Goal: Check status

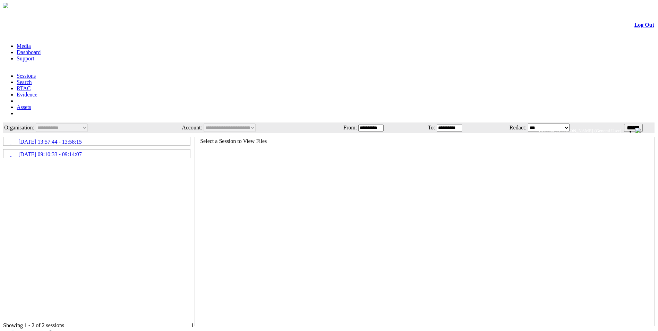
click at [624, 124] on input "******" at bounding box center [633, 128] width 19 height 8
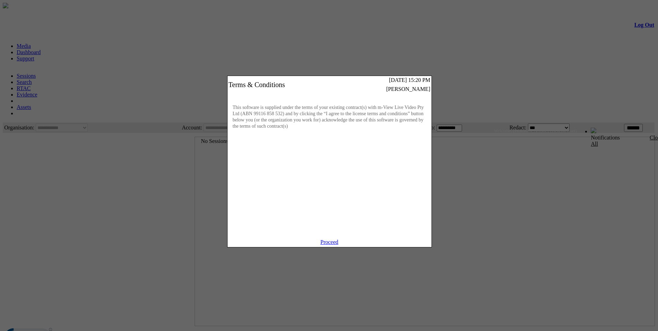
click at [332, 245] on link "Proceed" at bounding box center [329, 242] width 18 height 6
